Goal: Navigation & Orientation: Go to known website

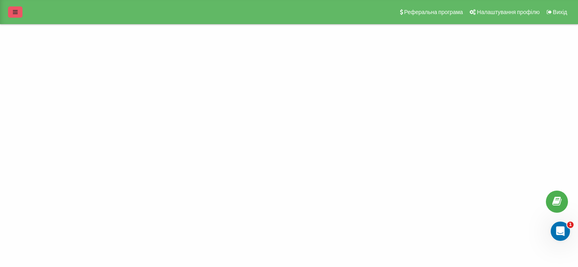
click at [20, 12] on link at bounding box center [15, 11] width 14 height 11
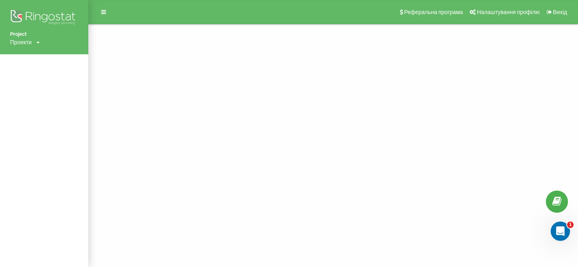
click at [33, 41] on div "Проекти [DOMAIN_NAME]" at bounding box center [25, 42] width 30 height 8
click at [37, 53] on link "[DOMAIN_NAME]" at bounding box center [36, 54] width 39 height 6
click at [49, 16] on img at bounding box center [44, 18] width 68 height 20
click at [549, 11] on icon at bounding box center [549, 12] width 5 height 6
